Goal: Task Accomplishment & Management: Manage account settings

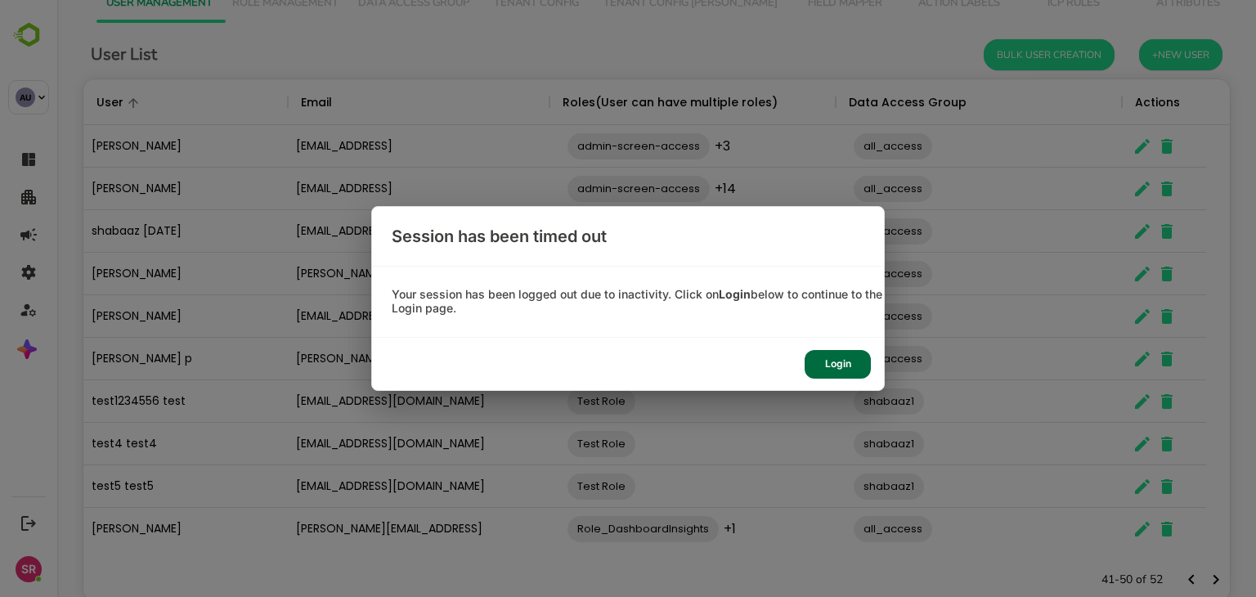
scroll to position [467, 1122]
click at [844, 367] on div "Login" at bounding box center [837, 364] width 66 height 29
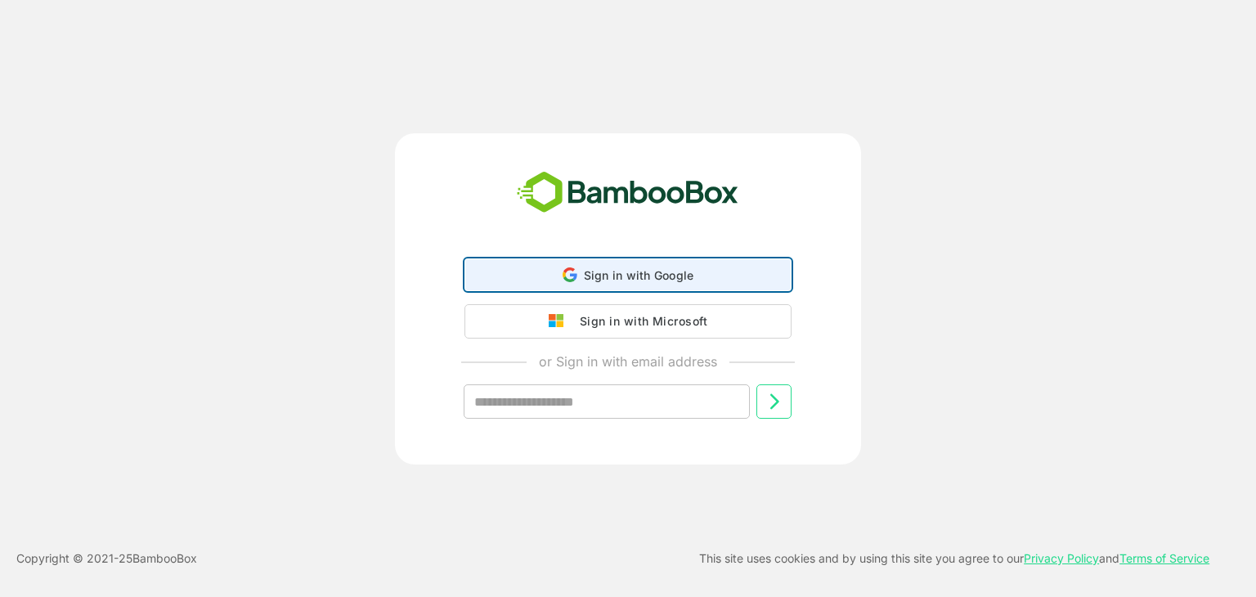
click at [570, 275] on icon at bounding box center [573, 277] width 7 height 7
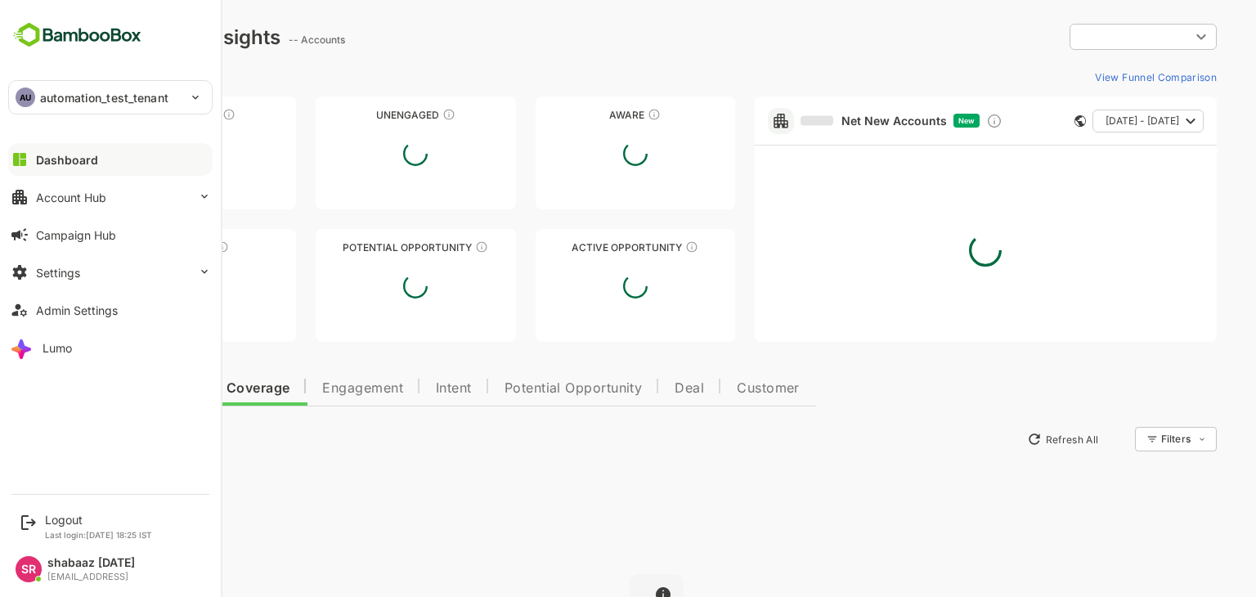
type input "**********"
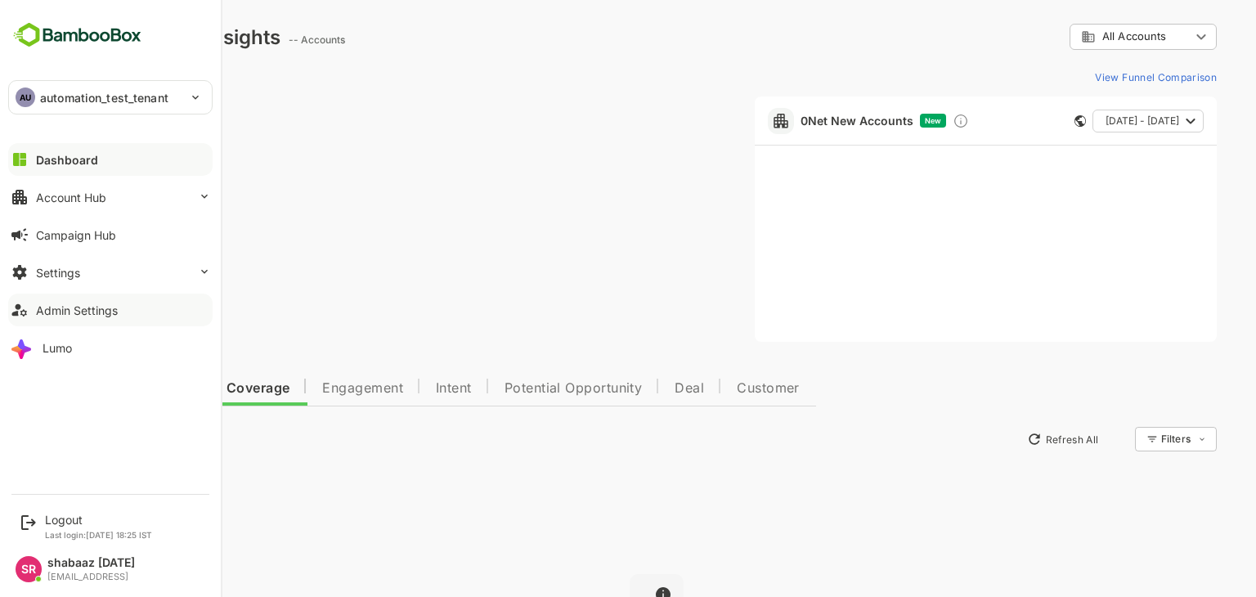
click at [76, 316] on button "Admin Settings" at bounding box center [110, 309] width 204 height 33
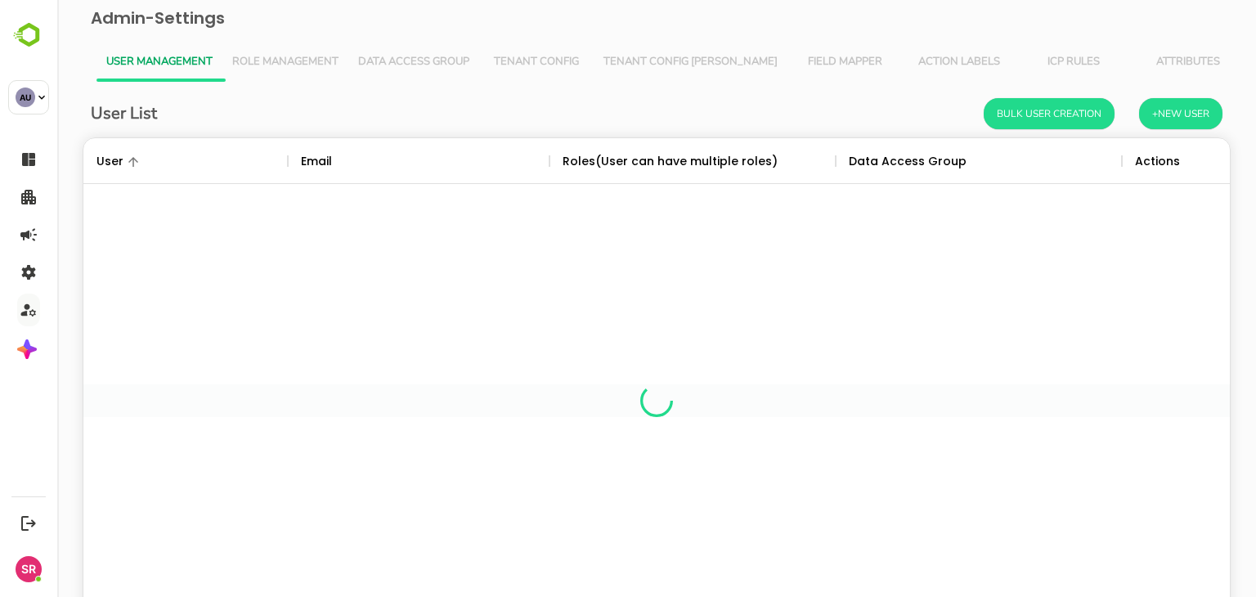
scroll to position [467, 1122]
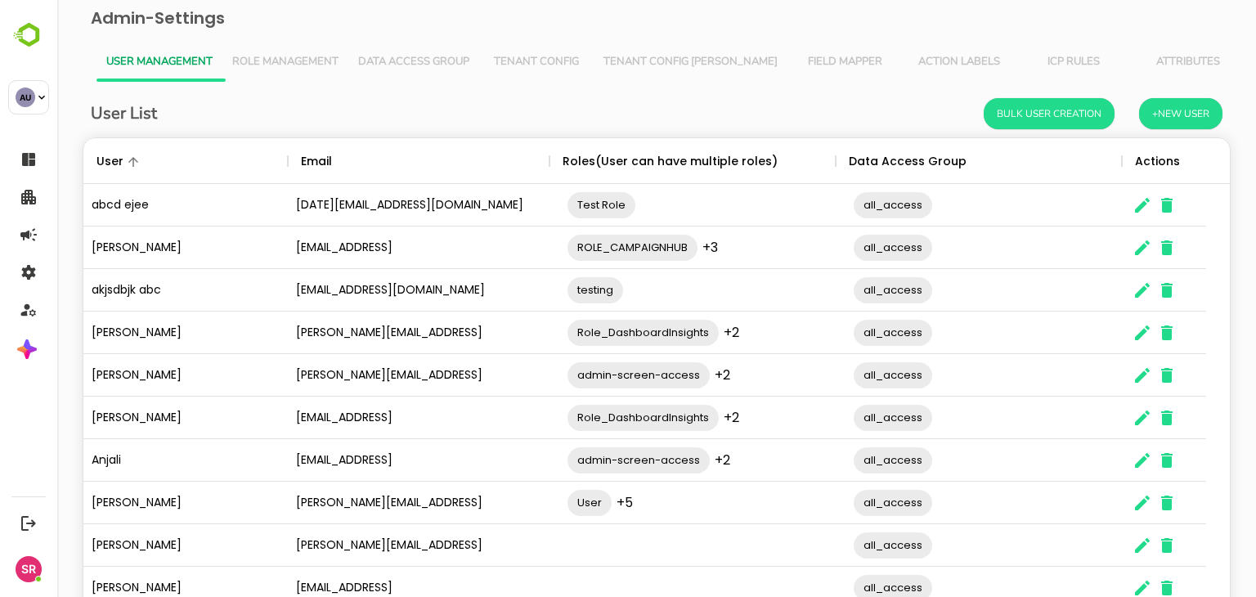
click at [275, 52] on button "Role Management" at bounding box center [285, 62] width 126 height 39
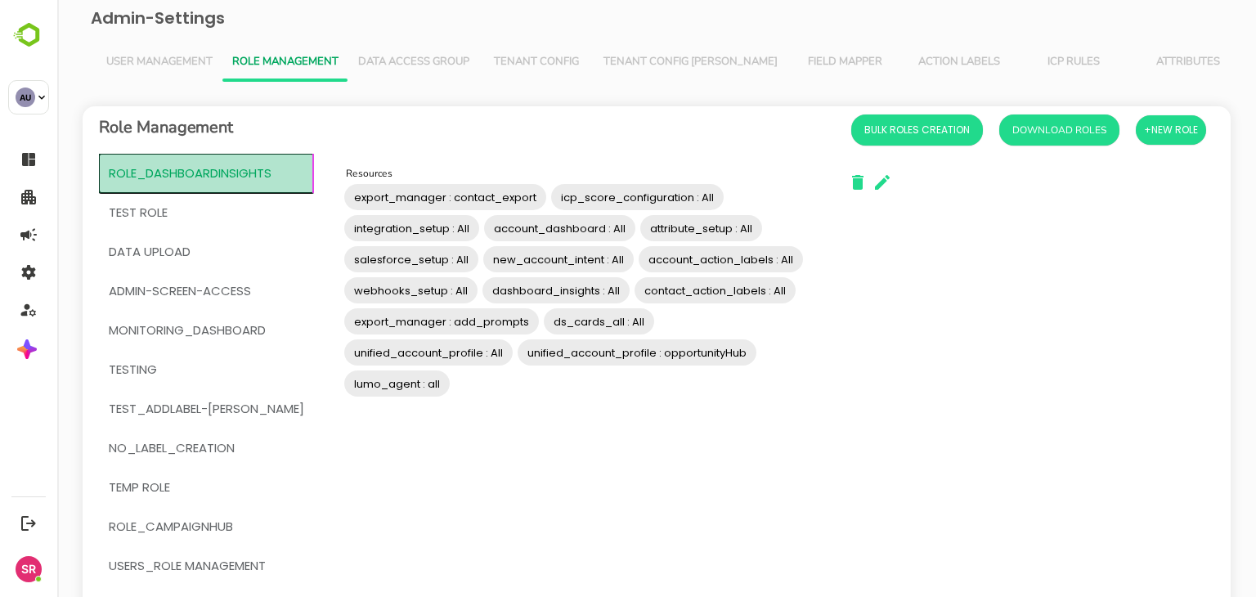
drag, startPoint x: 281, startPoint y: 172, endPoint x: 281, endPoint y: 188, distance: 16.3
click at [281, 188] on button "Role_DashboardInsights" at bounding box center [206, 173] width 215 height 39
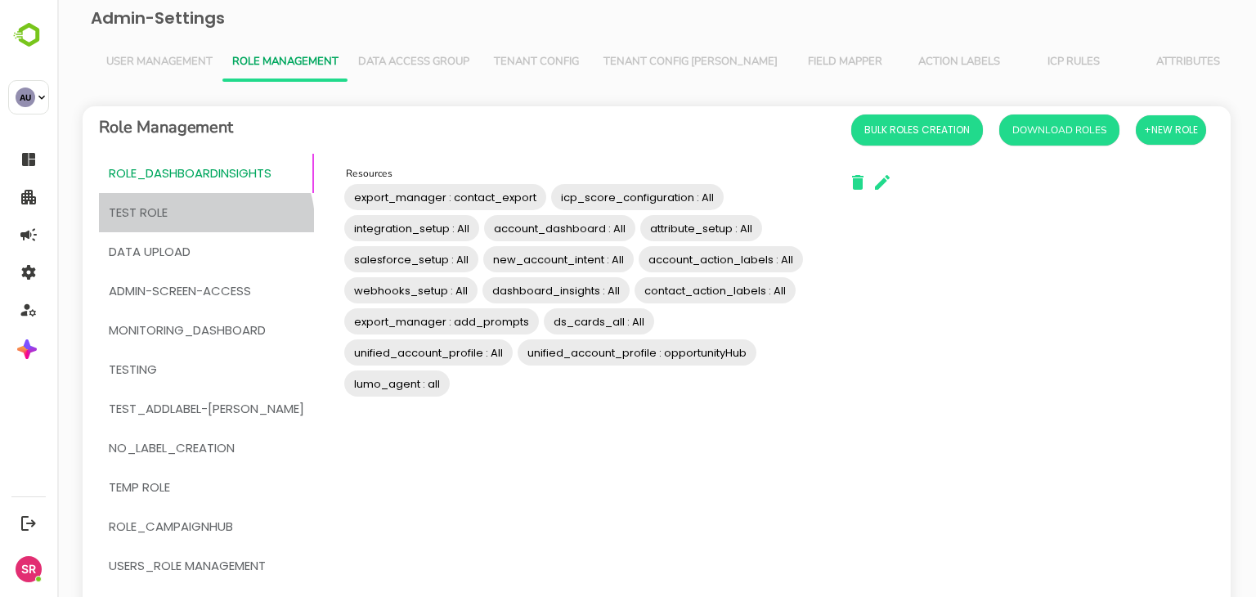
click at [204, 222] on span "Test Role" at bounding box center [206, 212] width 195 height 21
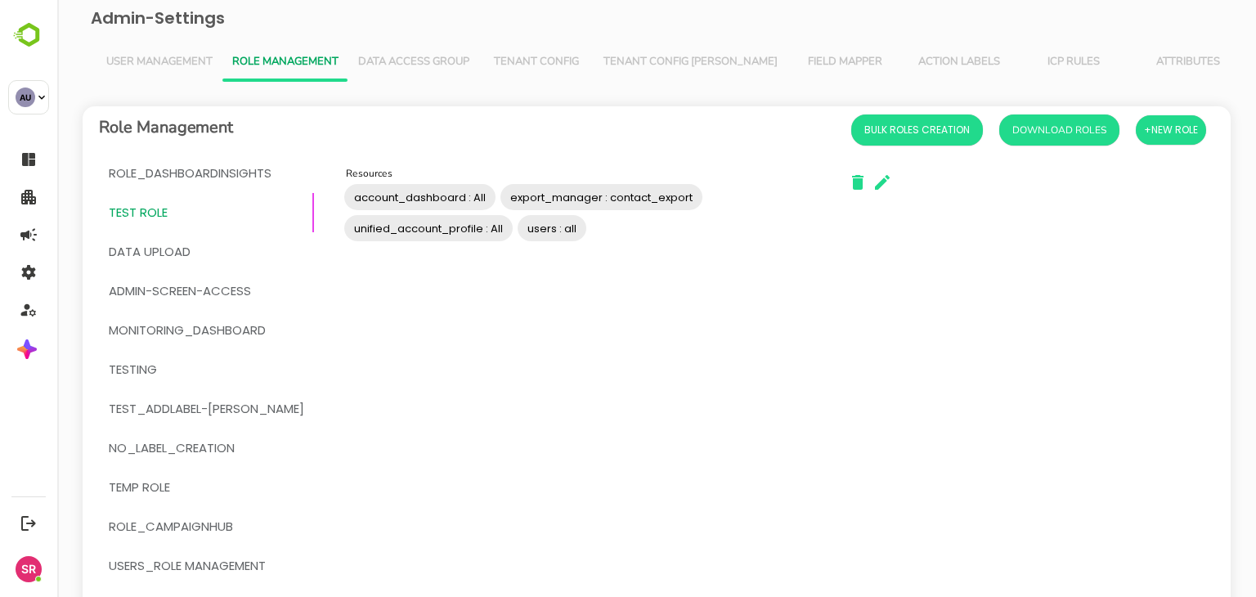
click at [198, 264] on button "DATA UPLOAD" at bounding box center [206, 251] width 215 height 39
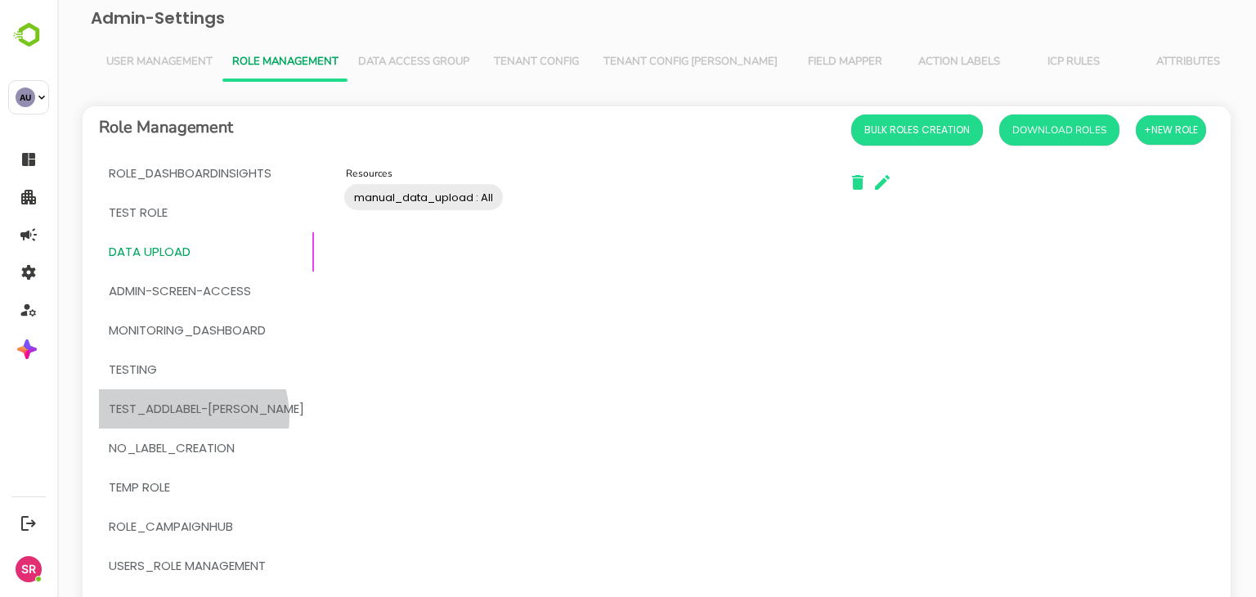
click at [190, 416] on span "test_addLabel-[PERSON_NAME]" at bounding box center [206, 408] width 195 height 21
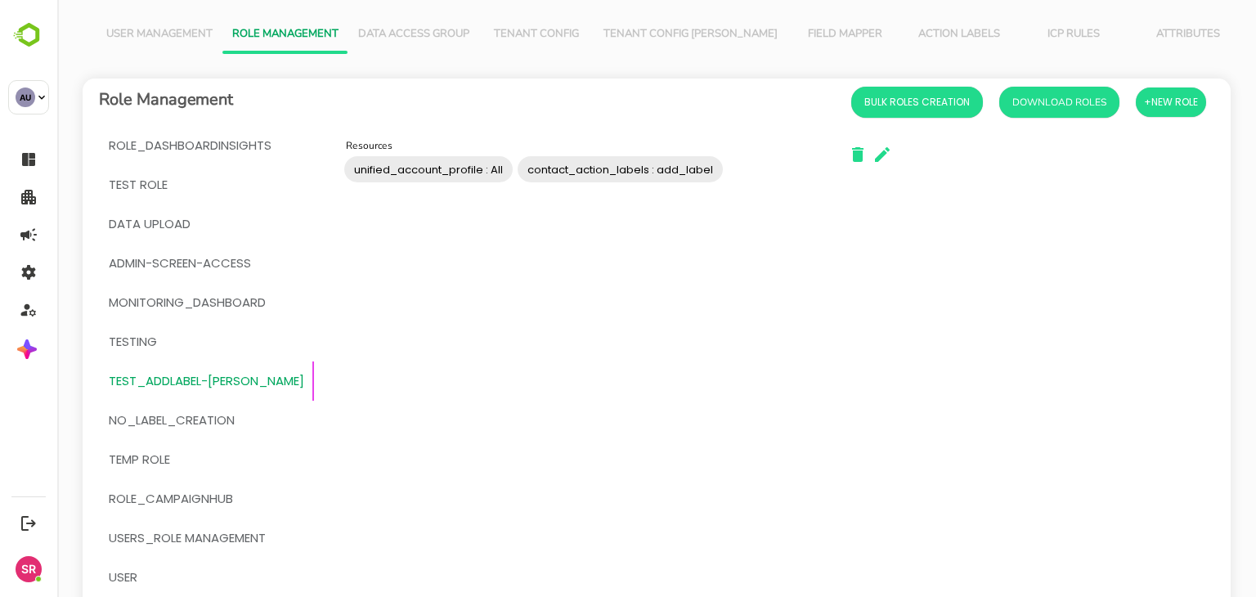
scroll to position [203, 0]
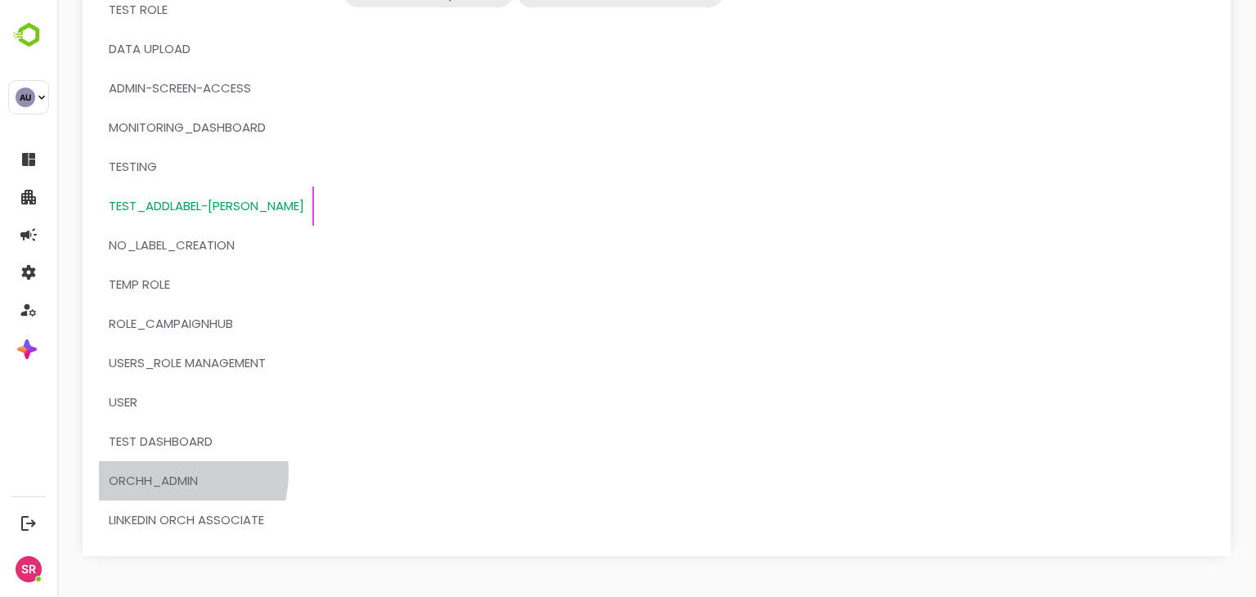
click at [165, 472] on span "OrchH_admin" at bounding box center [153, 480] width 89 height 21
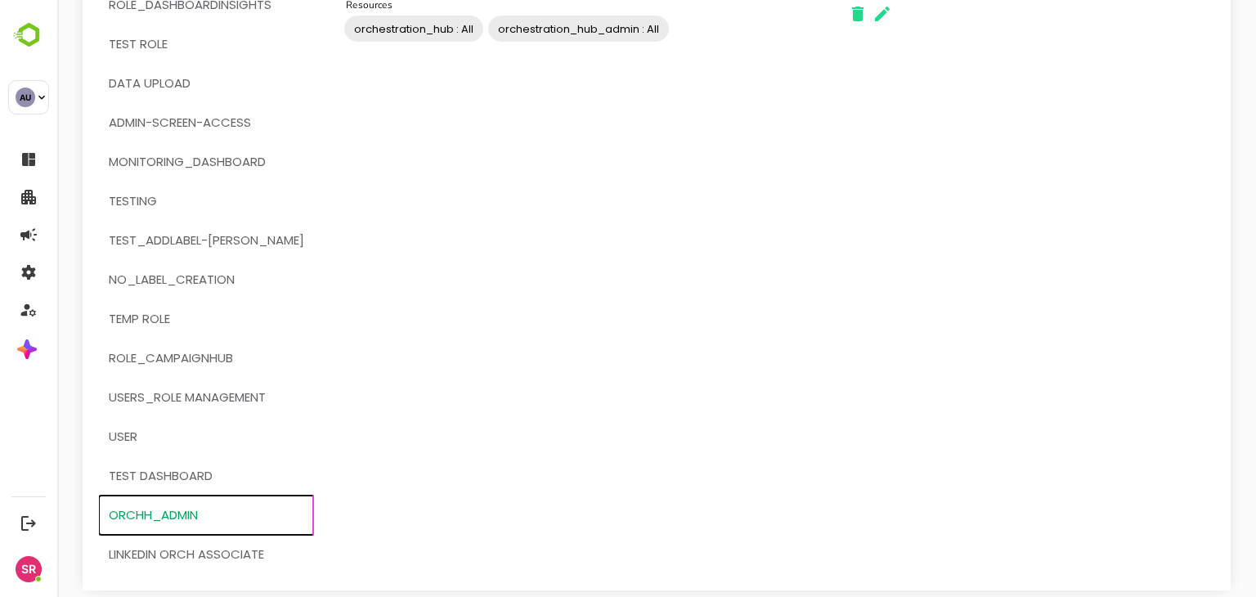
scroll to position [168, 0]
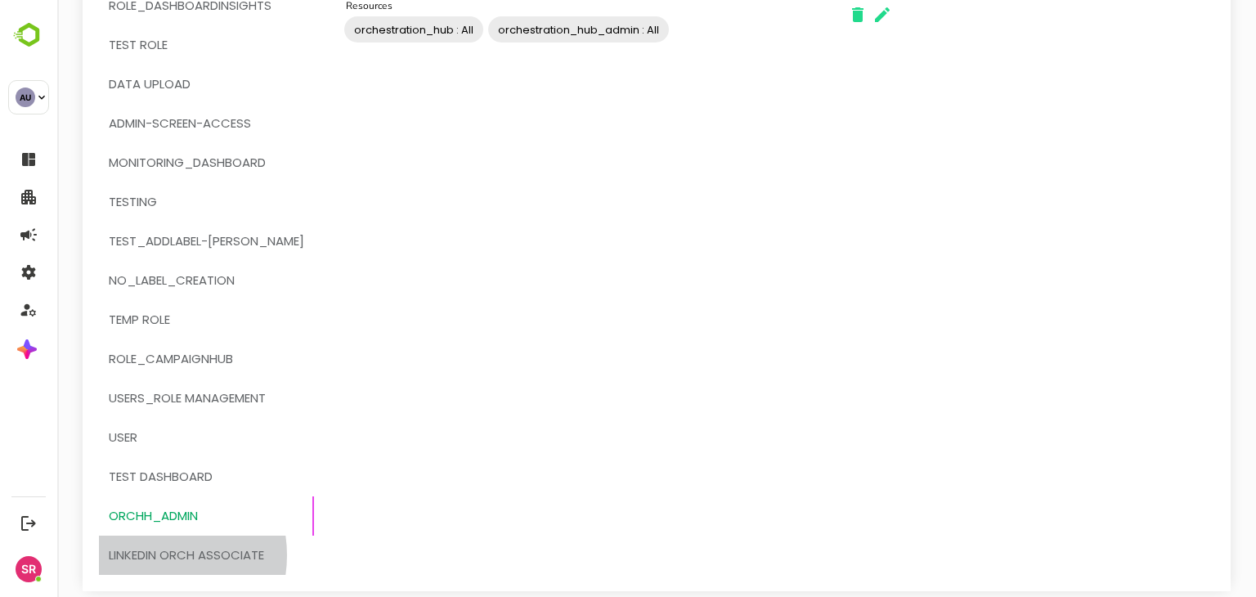
click at [151, 554] on span "Linkedin orch associate" at bounding box center [186, 554] width 155 height 21
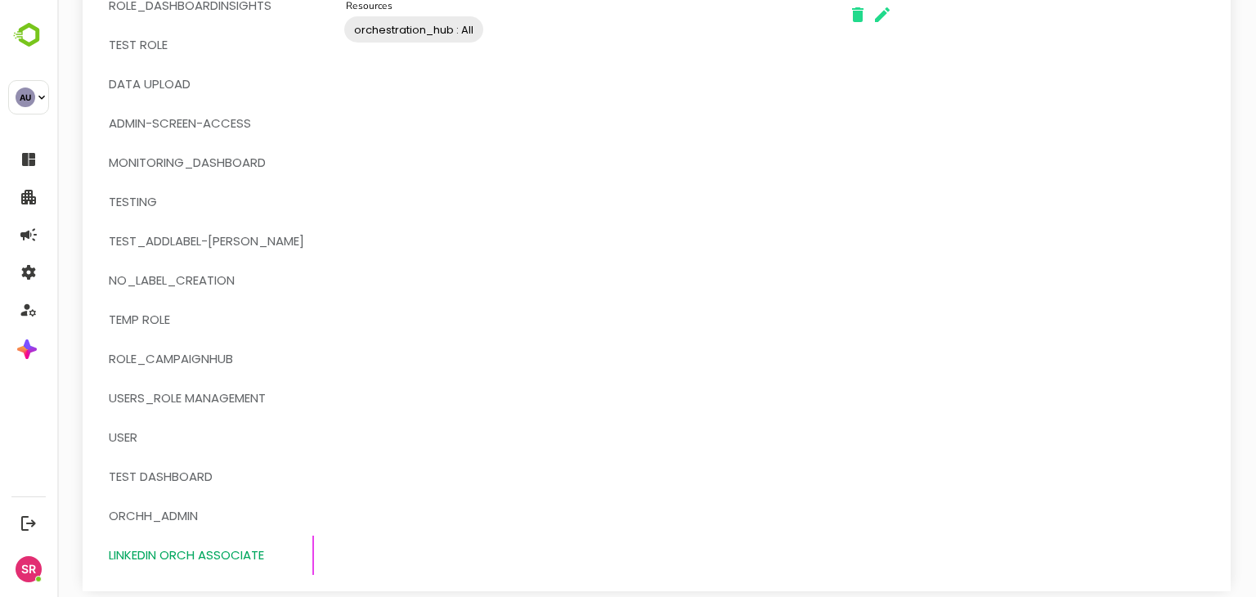
click at [150, 437] on span "User" at bounding box center [206, 437] width 195 height 21
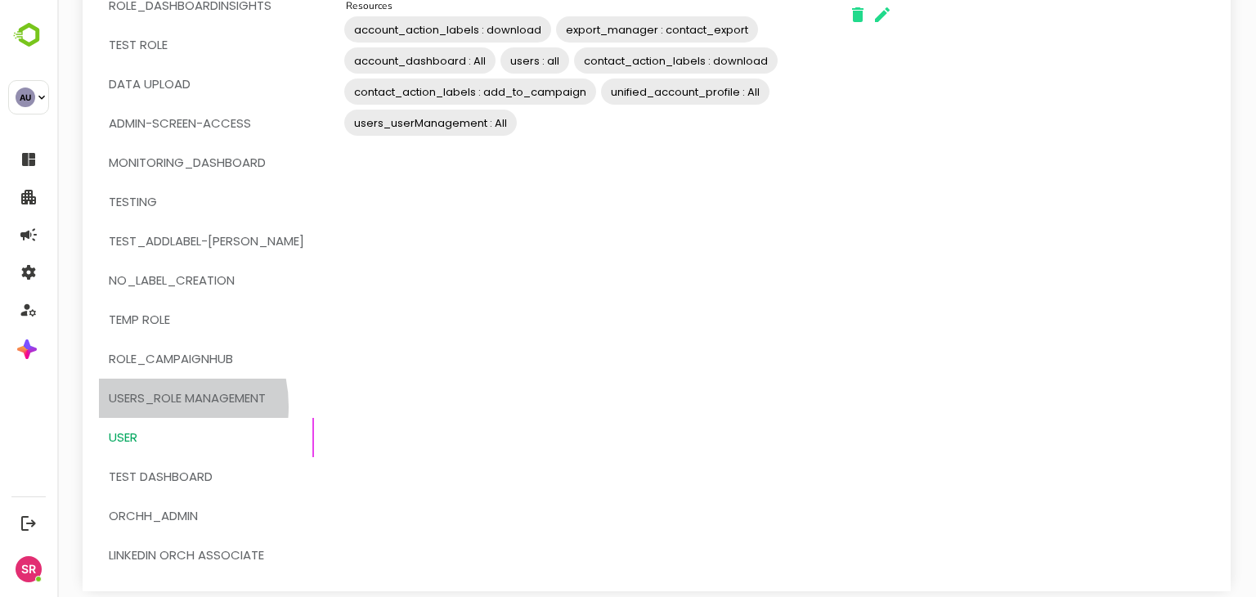
click at [148, 405] on span "users_role management" at bounding box center [187, 397] width 157 height 21
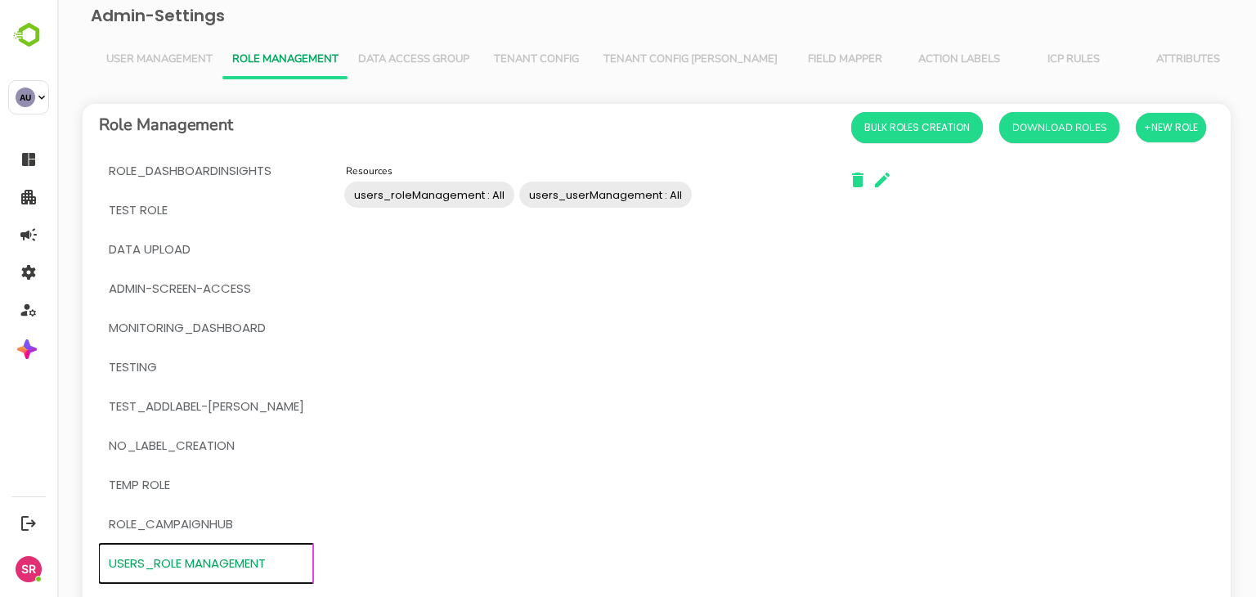
scroll to position [0, 0]
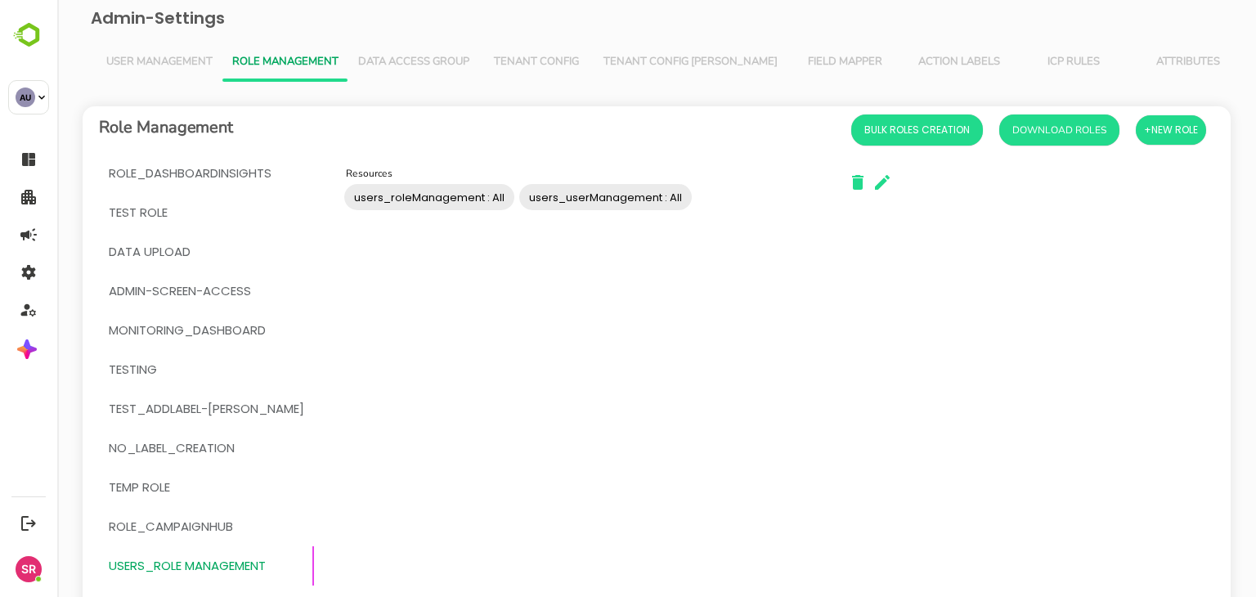
click at [168, 66] on span "User Management" at bounding box center [159, 62] width 106 height 13
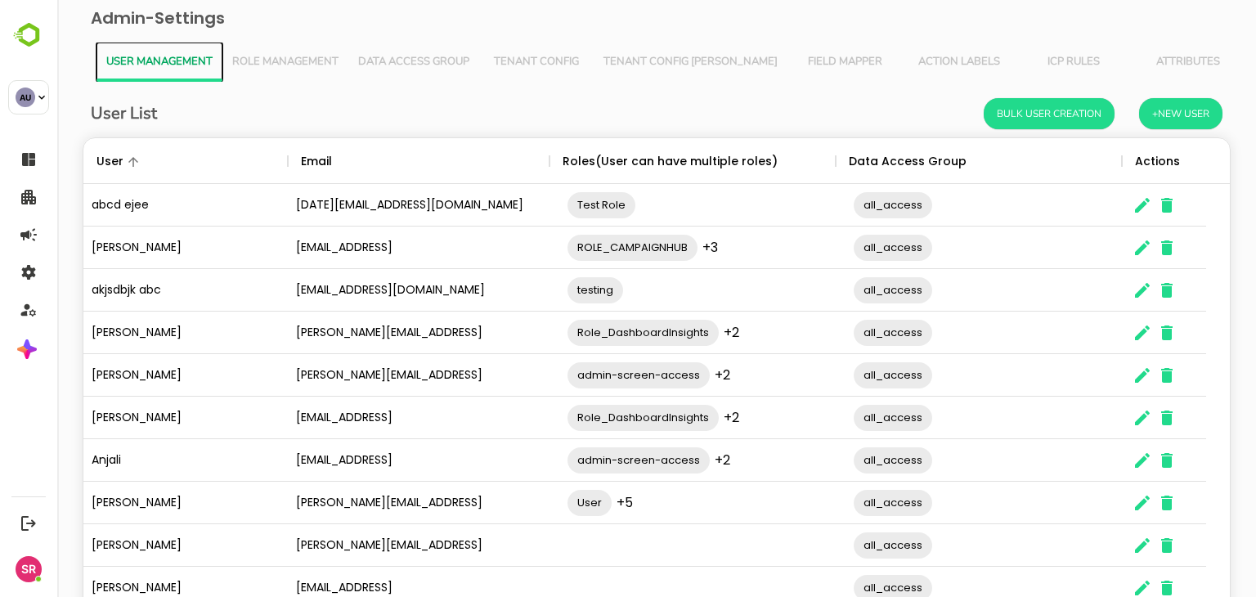
scroll to position [105, 0]
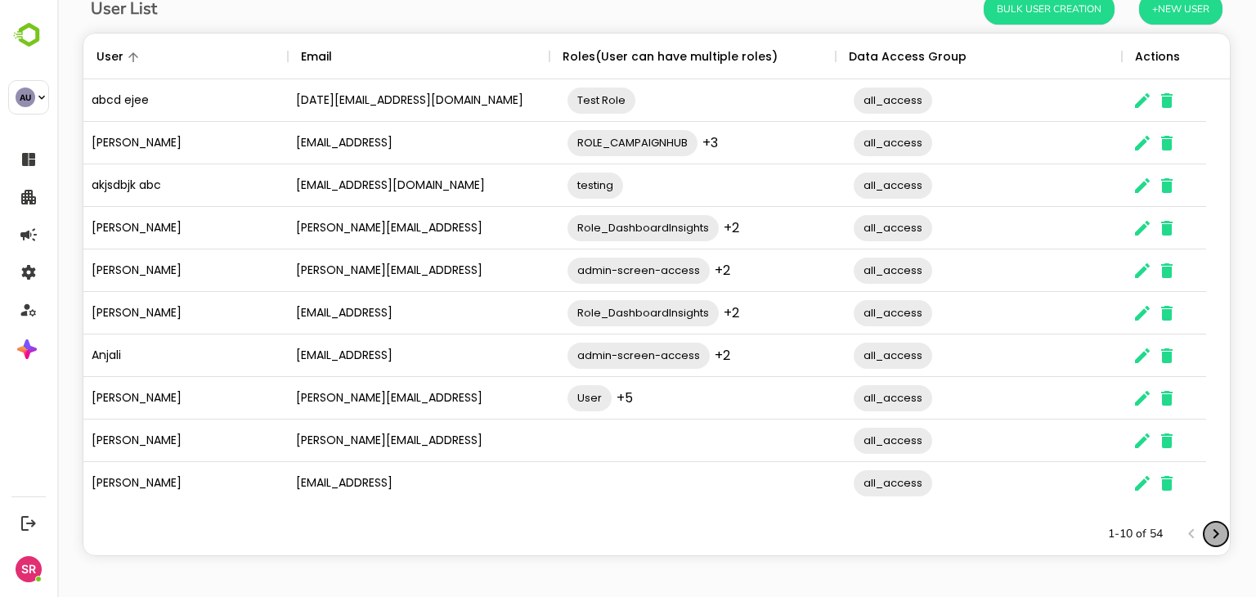
click at [1206, 533] on icon "Next page" at bounding box center [1216, 534] width 20 height 20
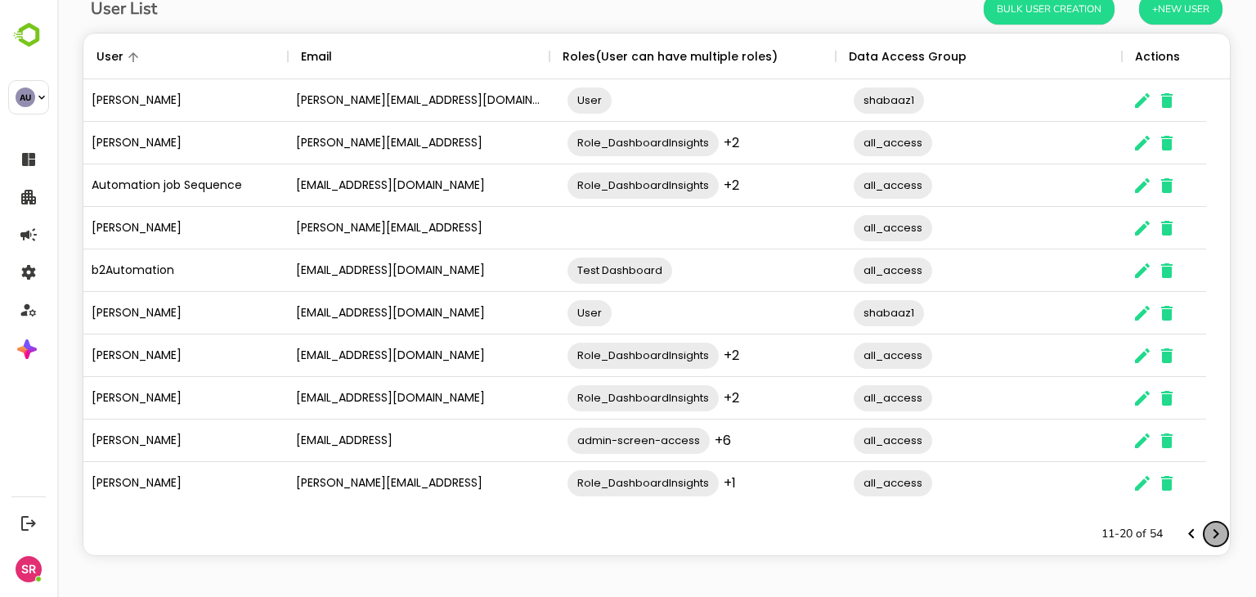
click at [1206, 533] on icon "Next page" at bounding box center [1216, 534] width 20 height 20
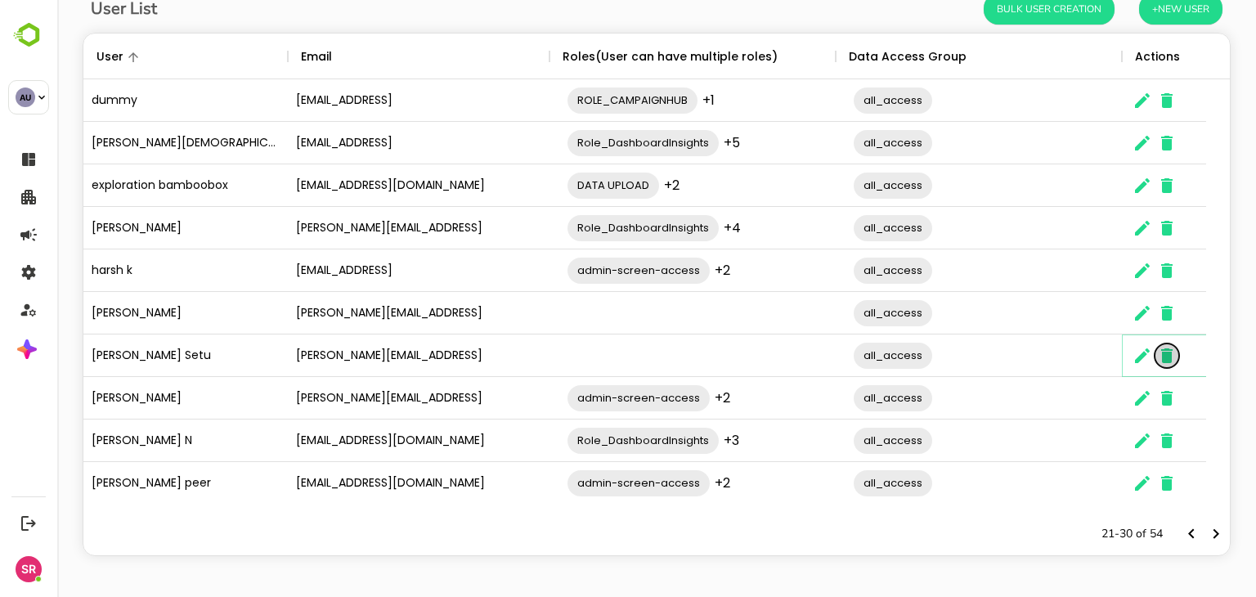
click at [1160, 362] on icon "The User Data" at bounding box center [1167, 356] width 20 height 20
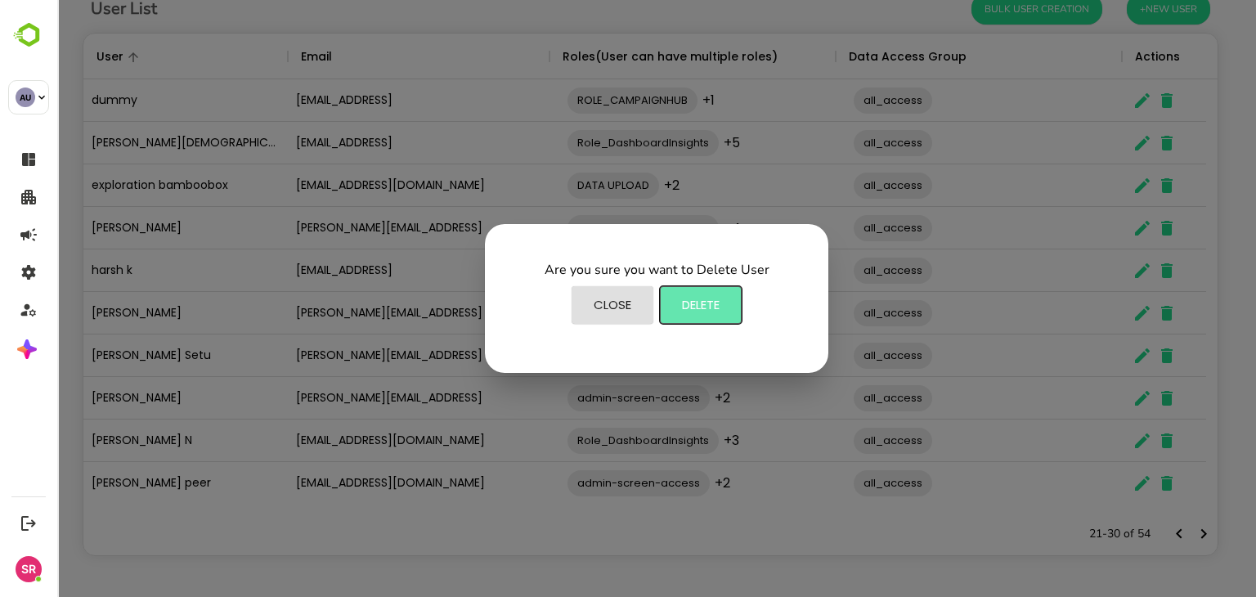
click at [692, 305] on span "Delete" at bounding box center [700, 304] width 65 height 21
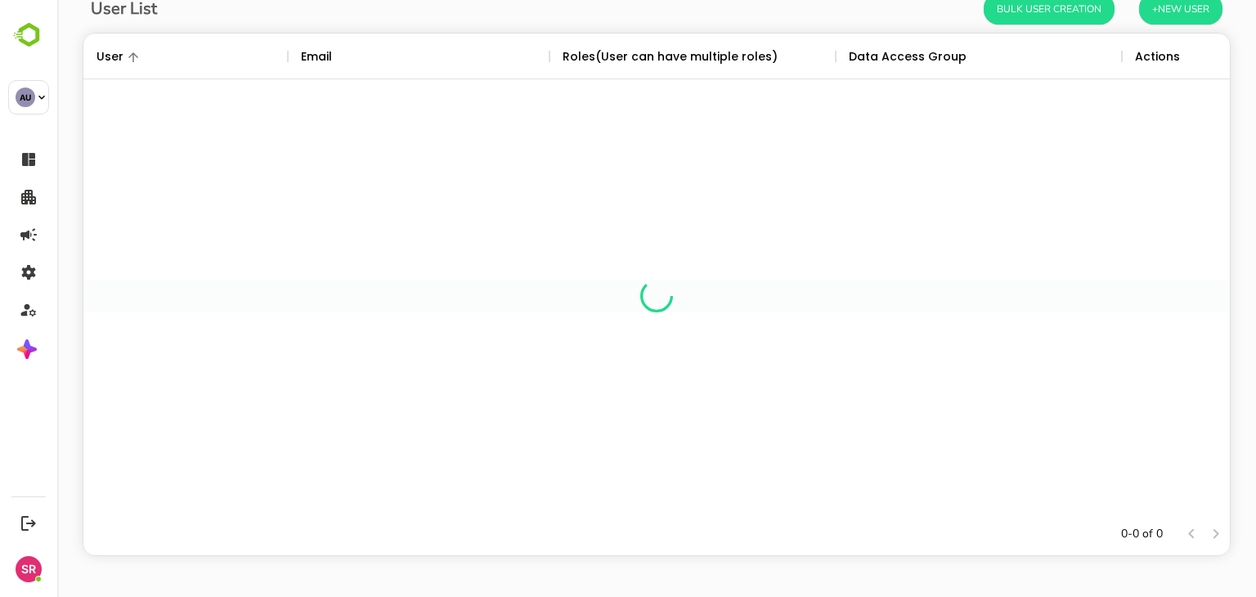
scroll to position [13, 13]
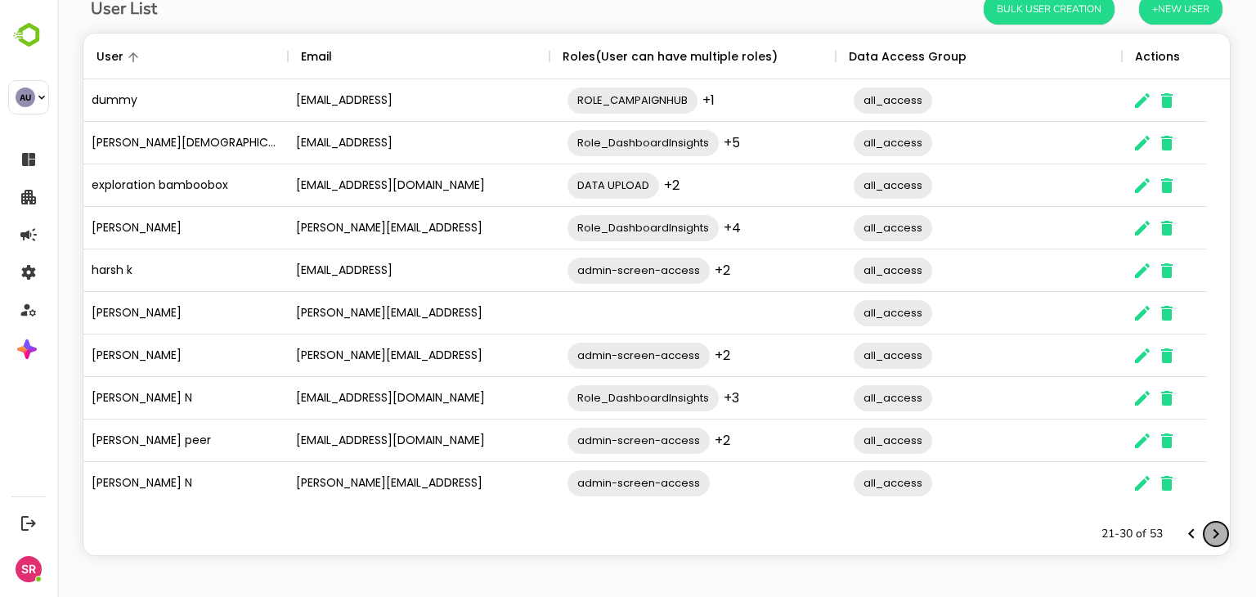
click at [1206, 533] on icon "Next page" at bounding box center [1216, 534] width 20 height 20
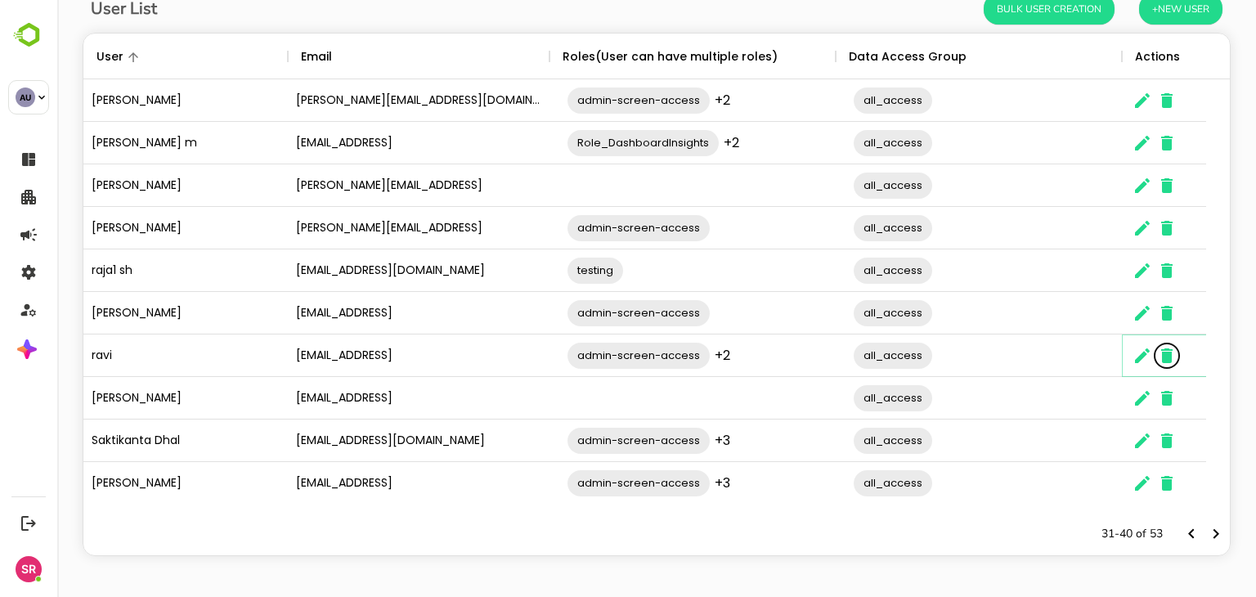
click at [1158, 352] on icon "The User Data" at bounding box center [1167, 356] width 20 height 20
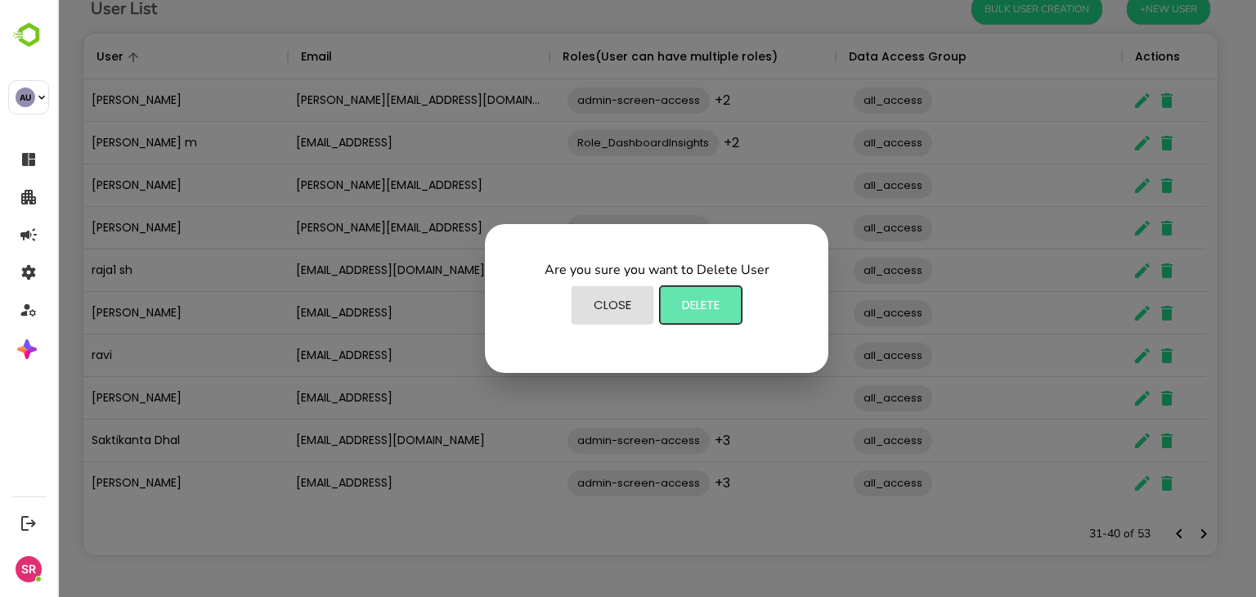
click at [708, 302] on span "Delete" at bounding box center [700, 304] width 65 height 21
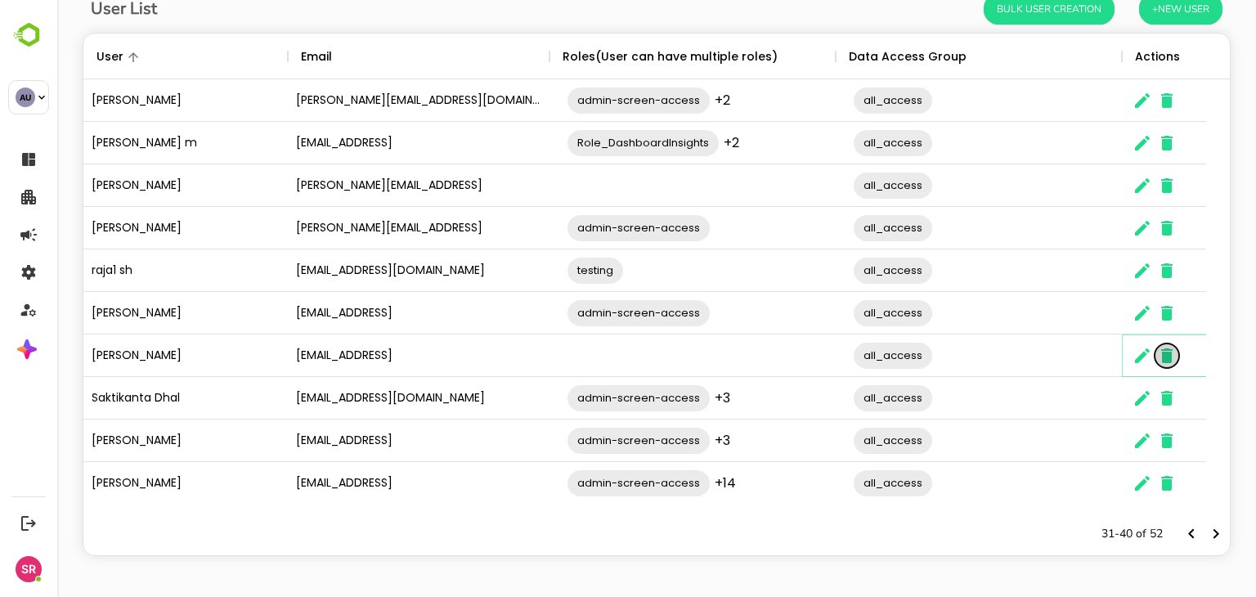
click at [1161, 361] on icon "The User Data" at bounding box center [1167, 356] width 20 height 20
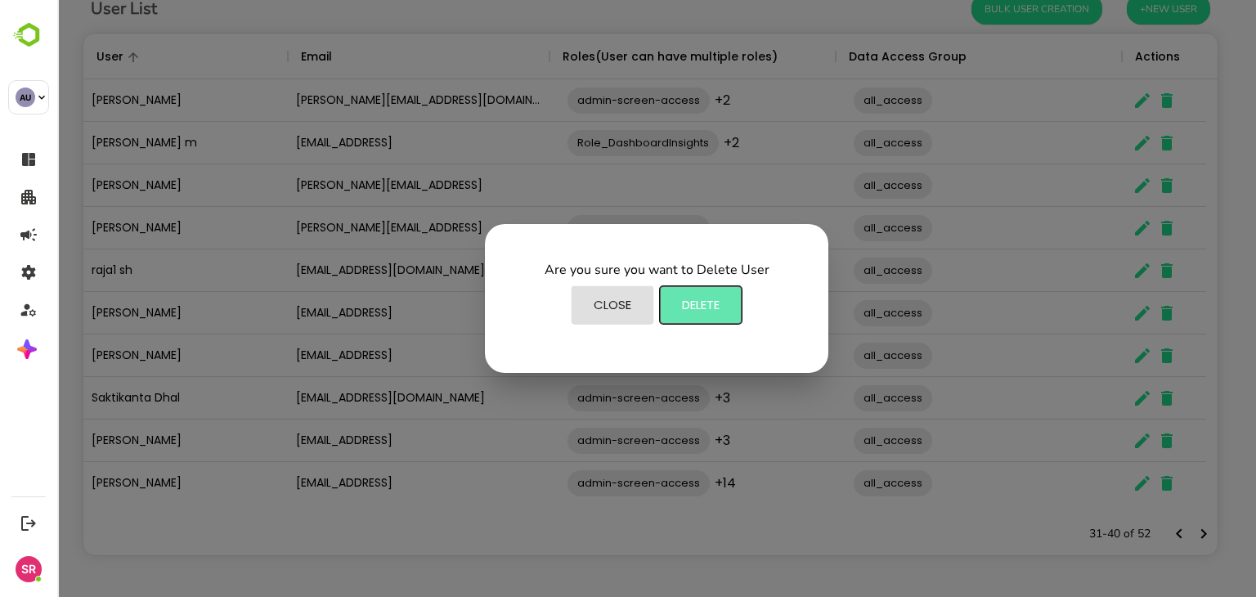
click at [701, 310] on span "Delete" at bounding box center [700, 304] width 65 height 21
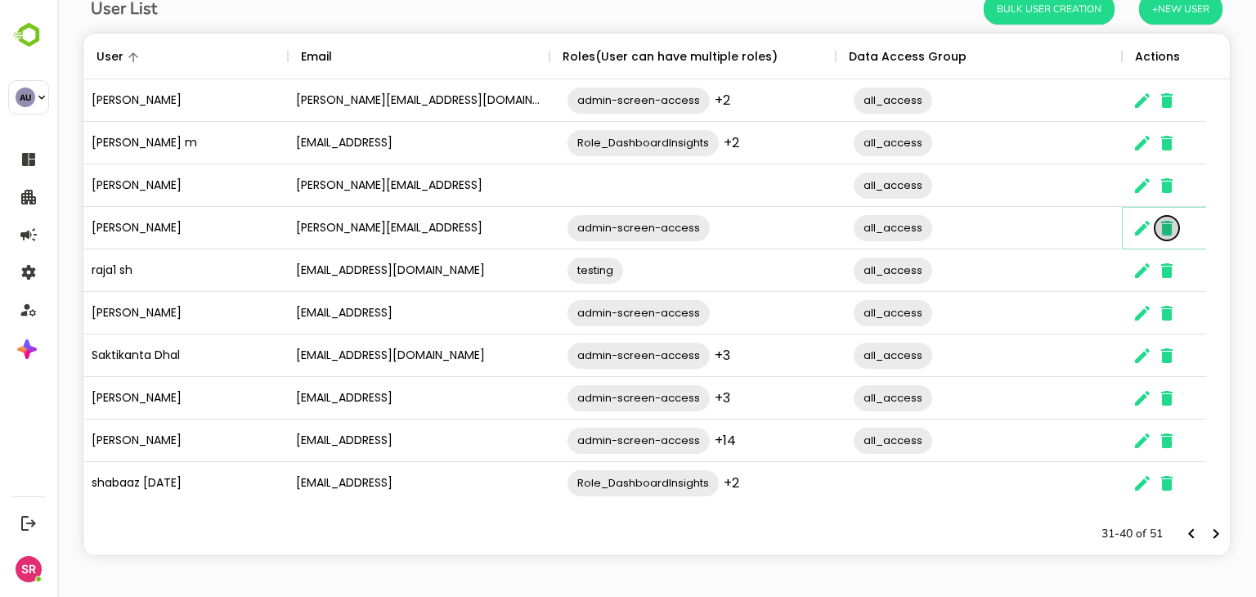
click at [1167, 226] on icon "The User Data" at bounding box center [1166, 228] width 11 height 15
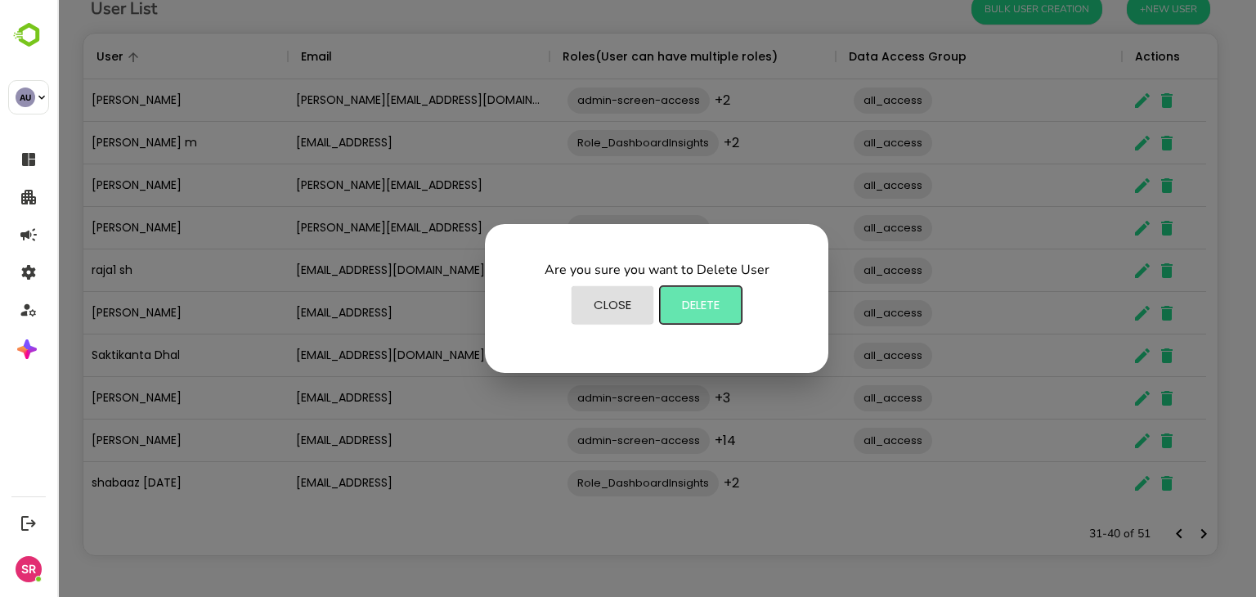
click at [667, 315] on button "Delete" at bounding box center [701, 305] width 82 height 38
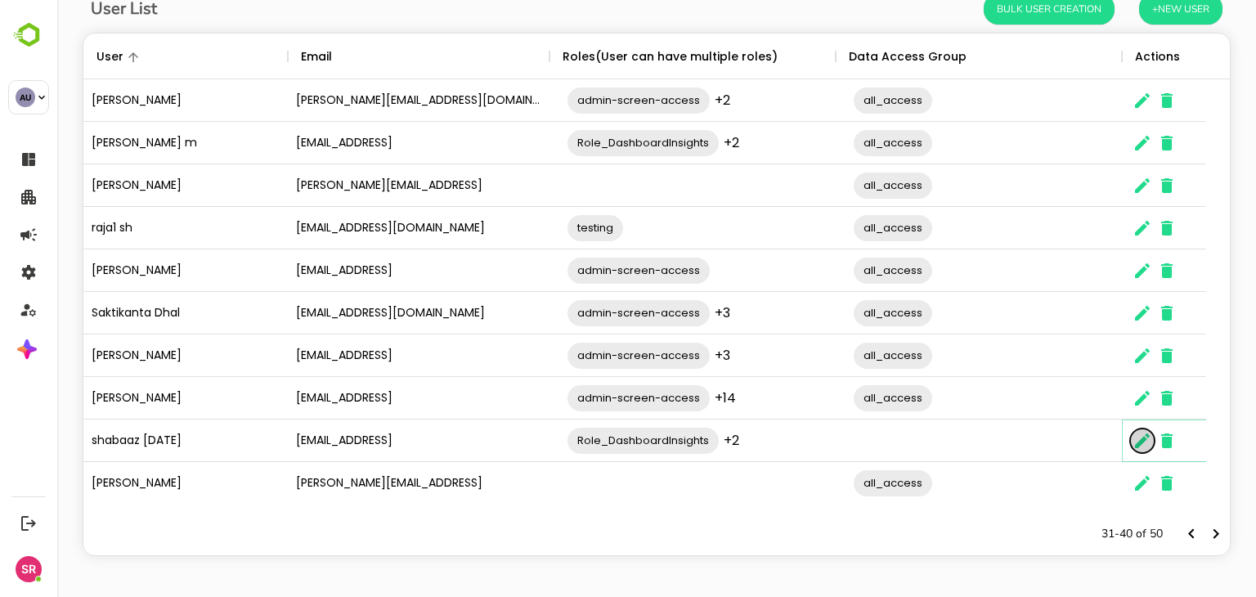
click at [1131, 442] on button "The User Data" at bounding box center [1142, 440] width 25 height 25
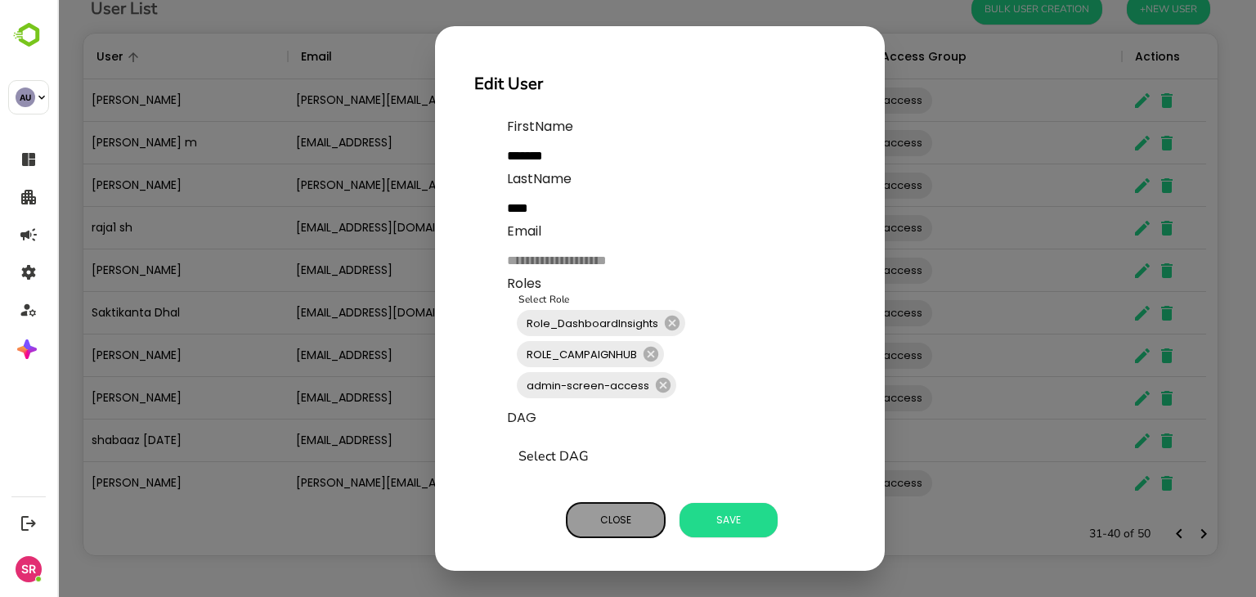
click at [593, 524] on span "Close" at bounding box center [616, 519] width 82 height 21
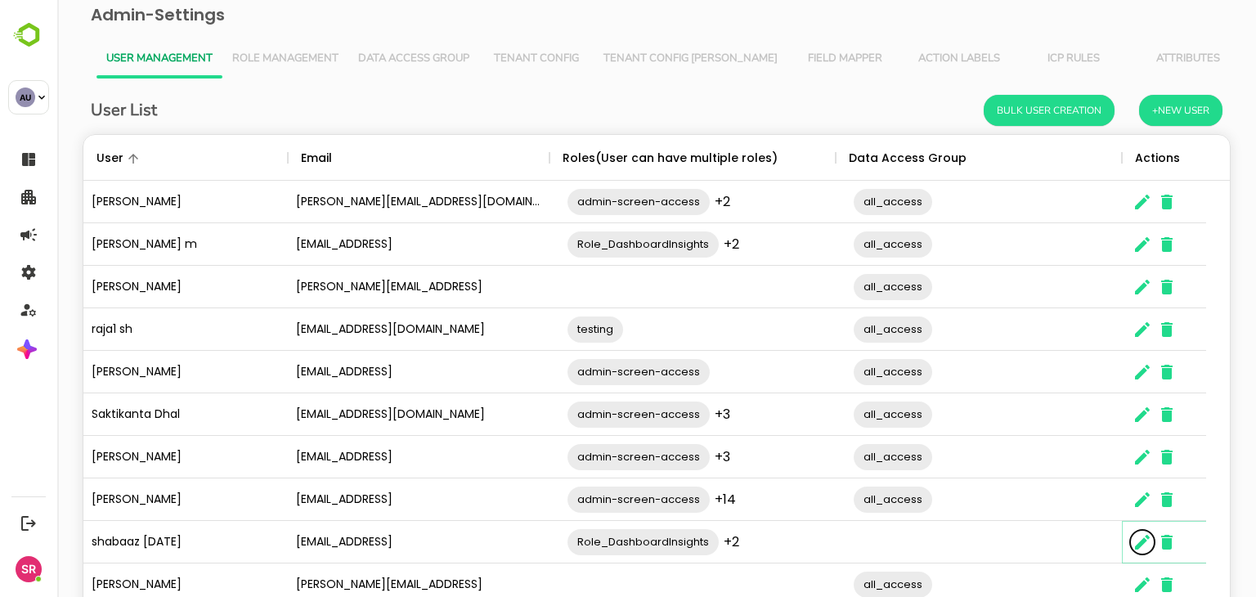
scroll to position [0, 0]
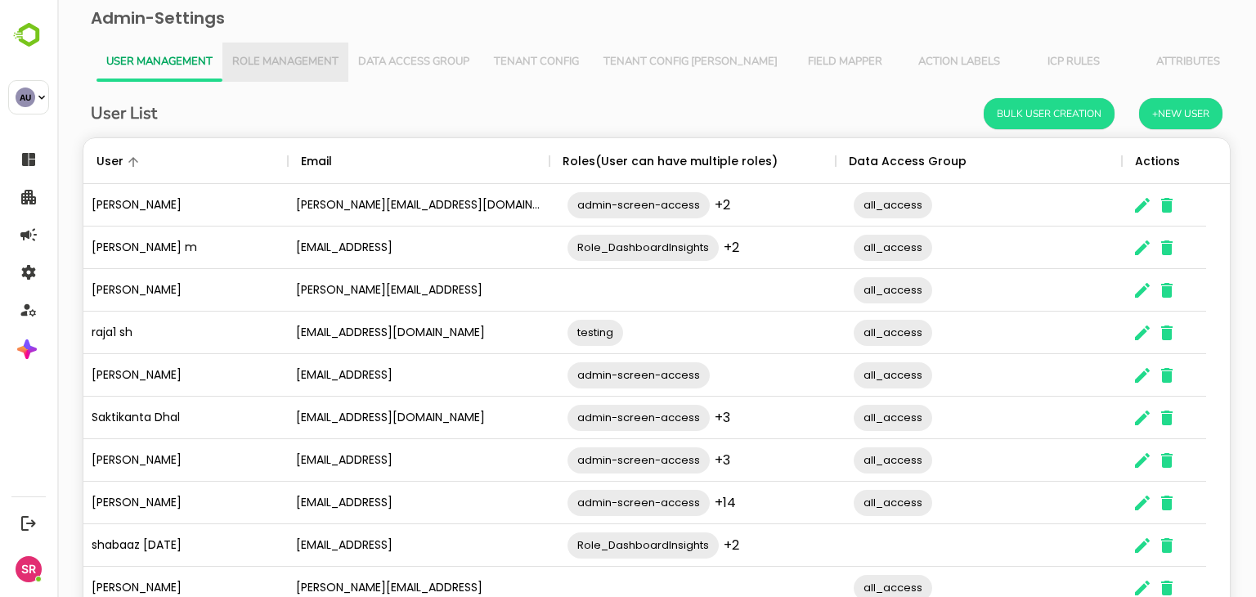
click at [275, 69] on button "Role Management" at bounding box center [285, 62] width 126 height 39
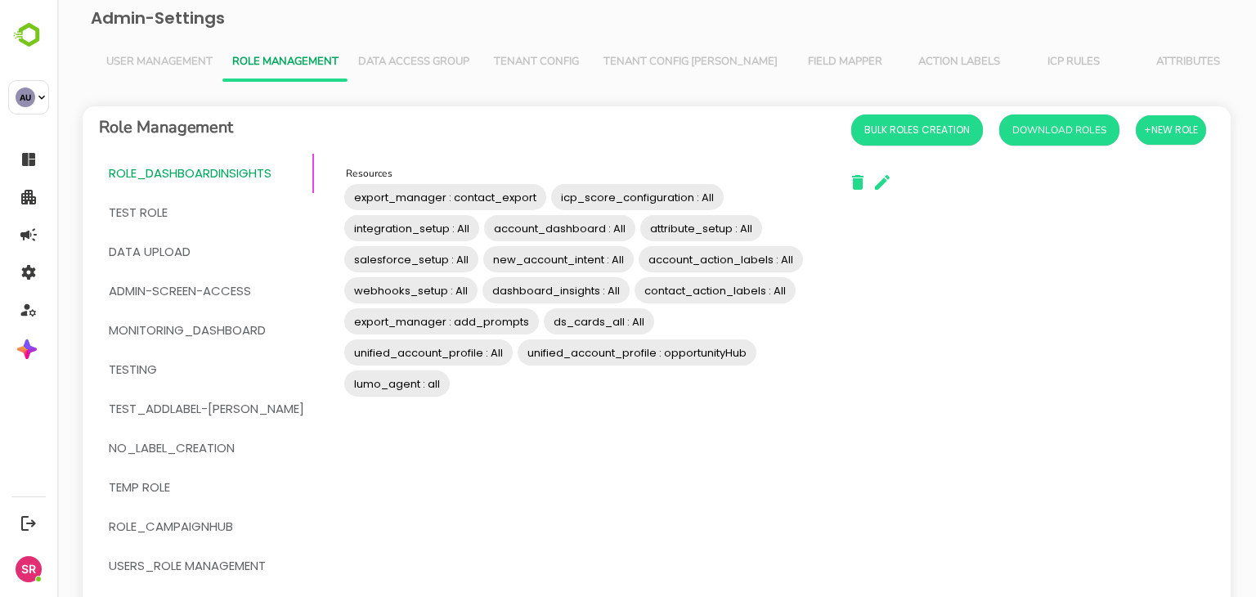
click at [228, 293] on span "admin-screen-access" at bounding box center [180, 290] width 142 height 21
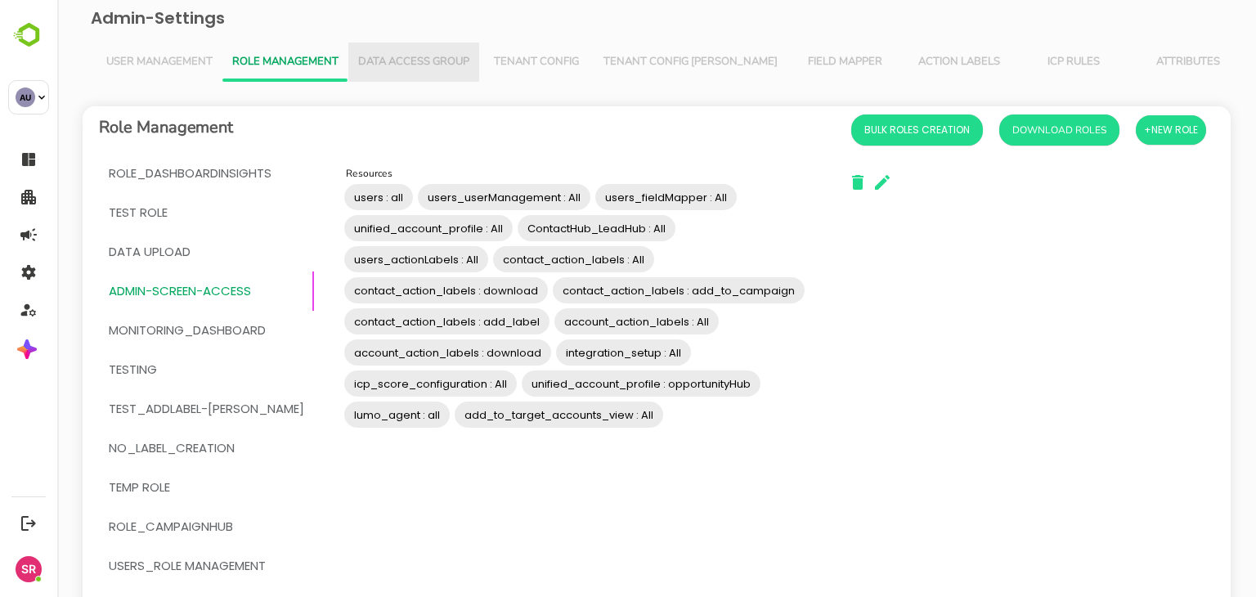
click at [419, 65] on span "Data Access Group" at bounding box center [413, 62] width 111 height 13
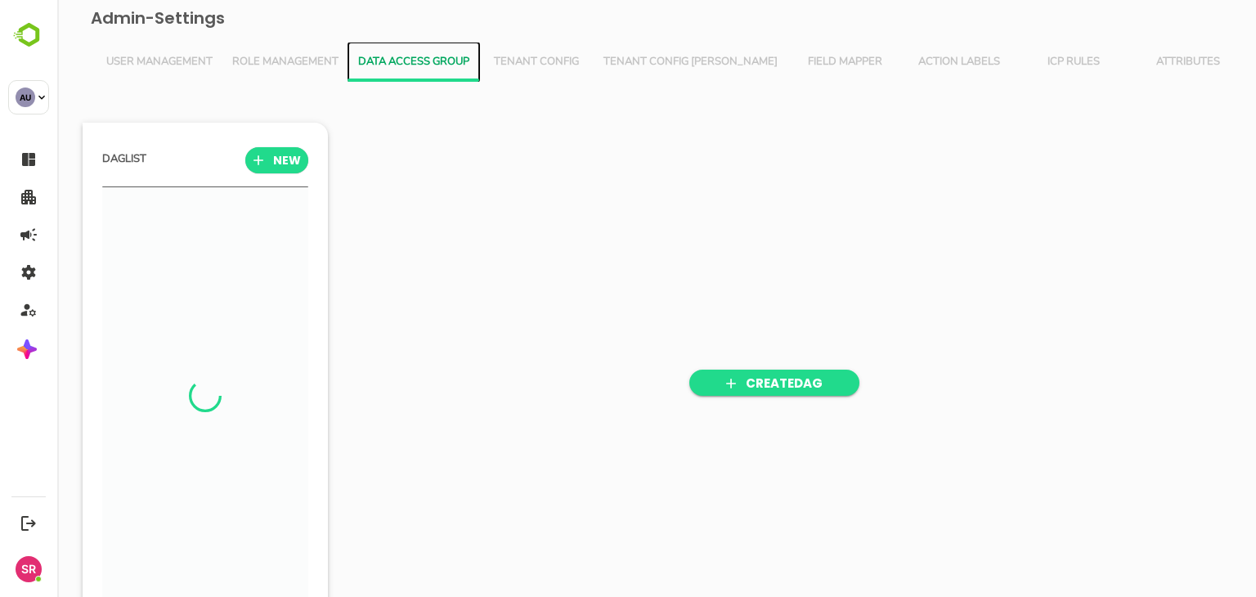
scroll to position [414, 202]
click at [552, 60] on span "Tenant Config" at bounding box center [536, 62] width 95 height 13
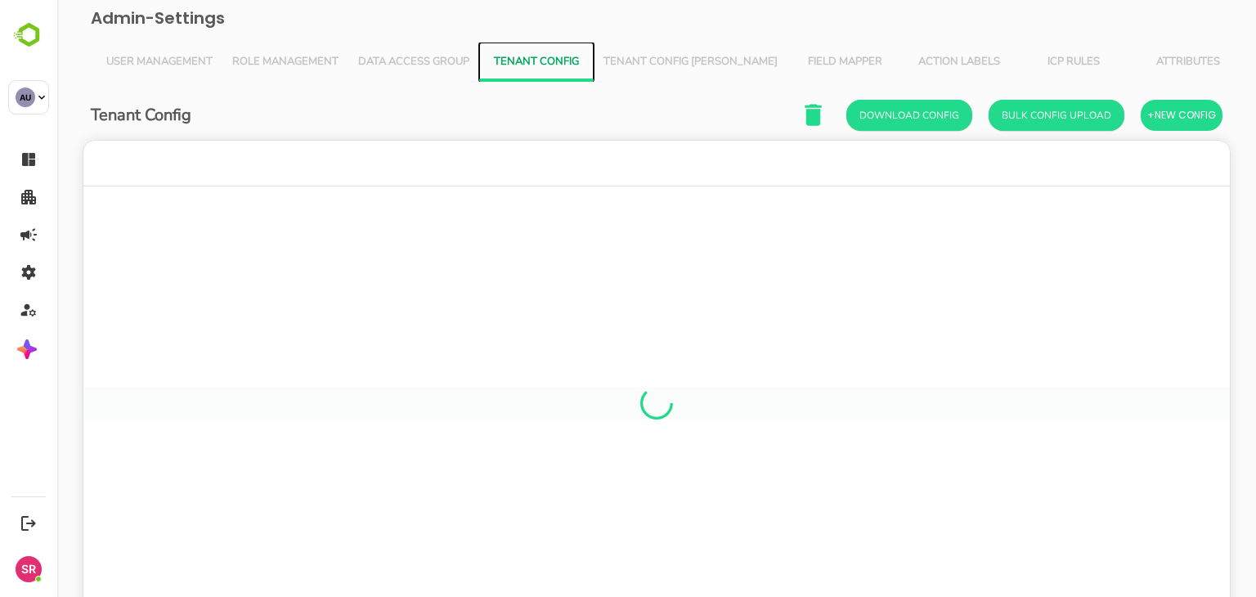
scroll to position [467, 1122]
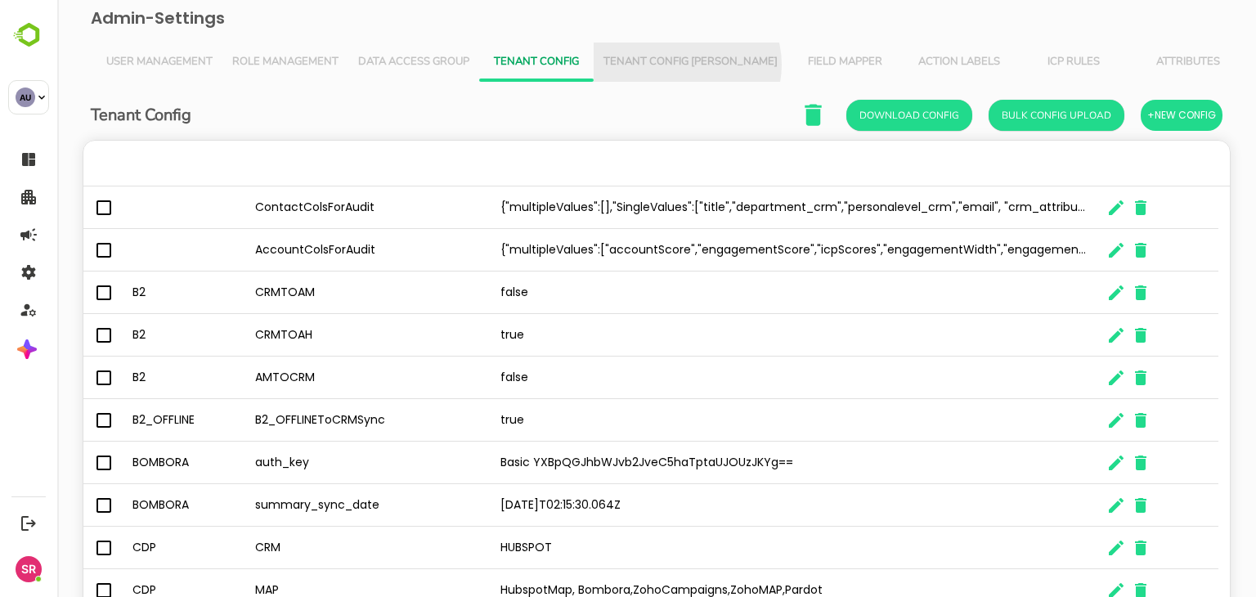
click at [686, 65] on span "Tenant Config [PERSON_NAME]" at bounding box center [690, 62] width 174 height 13
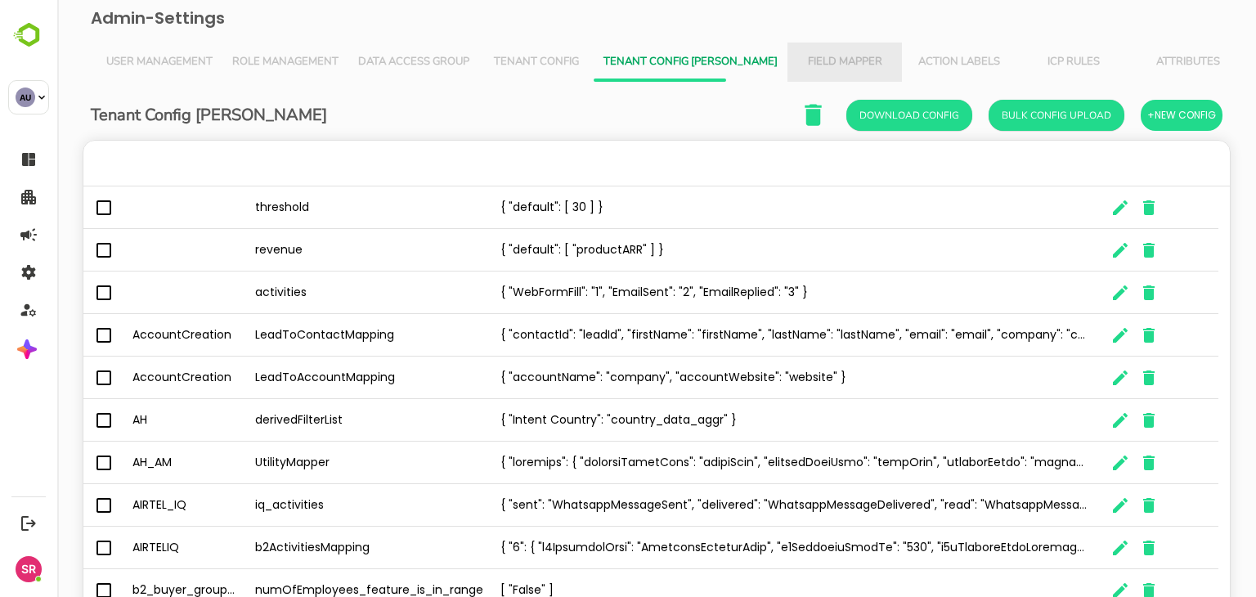
click at [813, 65] on span "Field Mapper" at bounding box center [844, 62] width 95 height 13
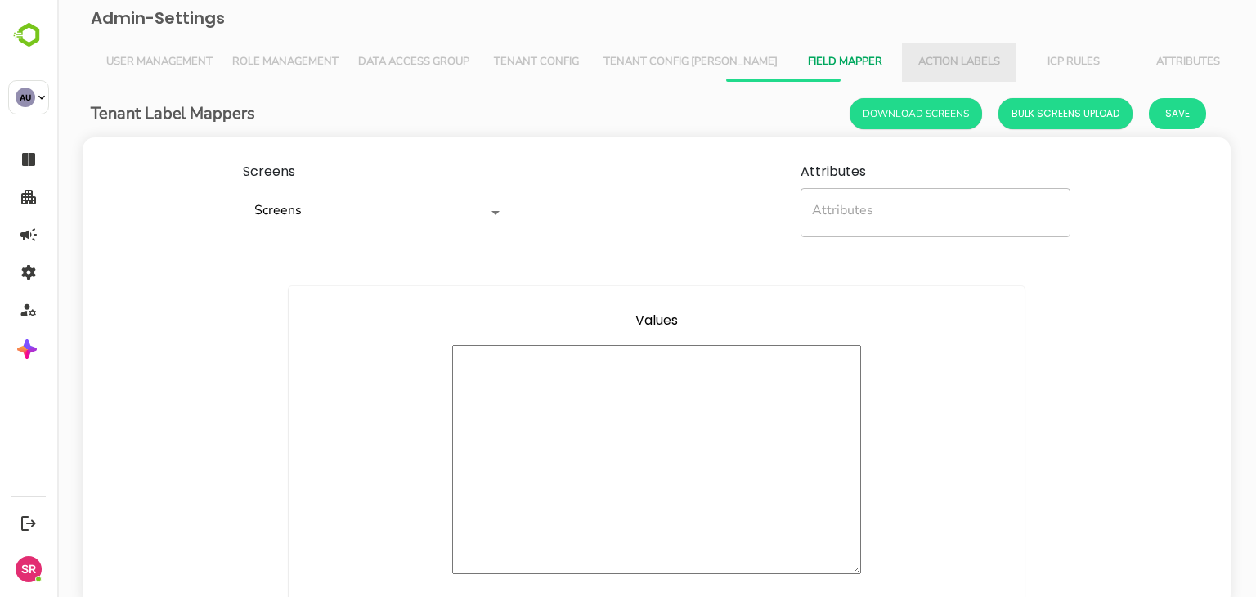
click at [929, 60] on span "Action Labels" at bounding box center [959, 62] width 95 height 13
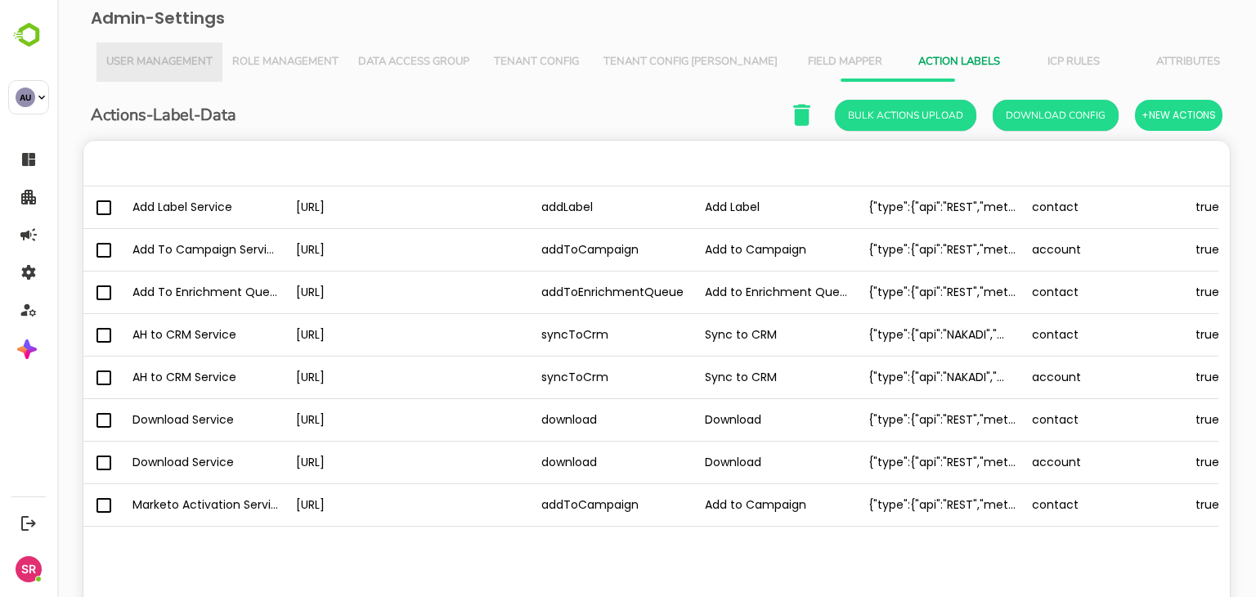
click at [144, 60] on span "User Management" at bounding box center [159, 62] width 106 height 13
